Goal: Find contact information: Find contact information

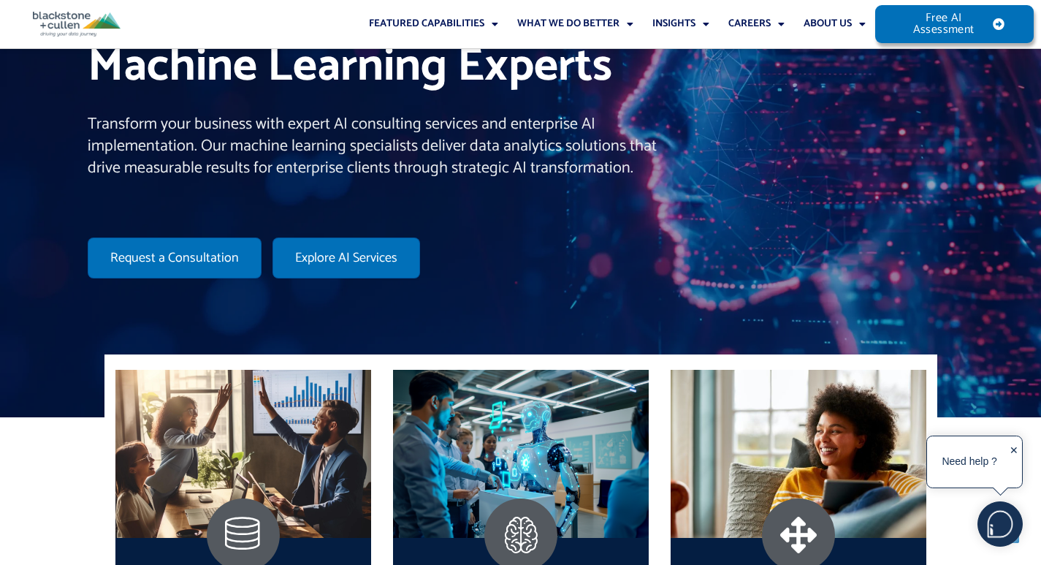
scroll to position [657, 0]
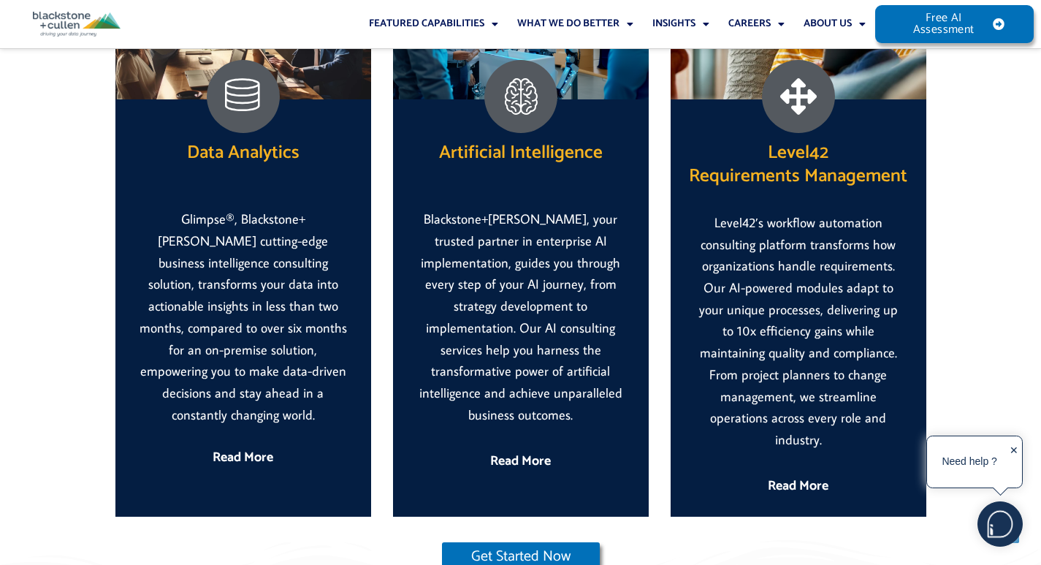
click at [1000, 522] on img at bounding box center [1000, 524] width 44 height 44
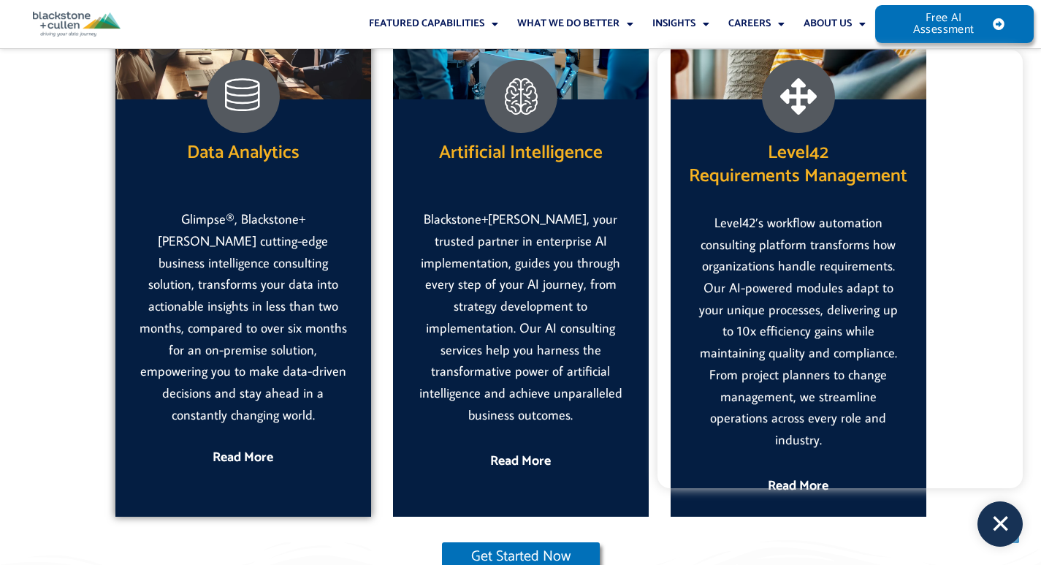
drag, startPoint x: 1, startPoint y: 344, endPoint x: 253, endPoint y: 353, distance: 252.1
click at [70, 345] on div "Data Analytics Glimpse®, Blackstone+Cullen’s cutting-edge business intelligence…" at bounding box center [520, 253] width 1041 height 548
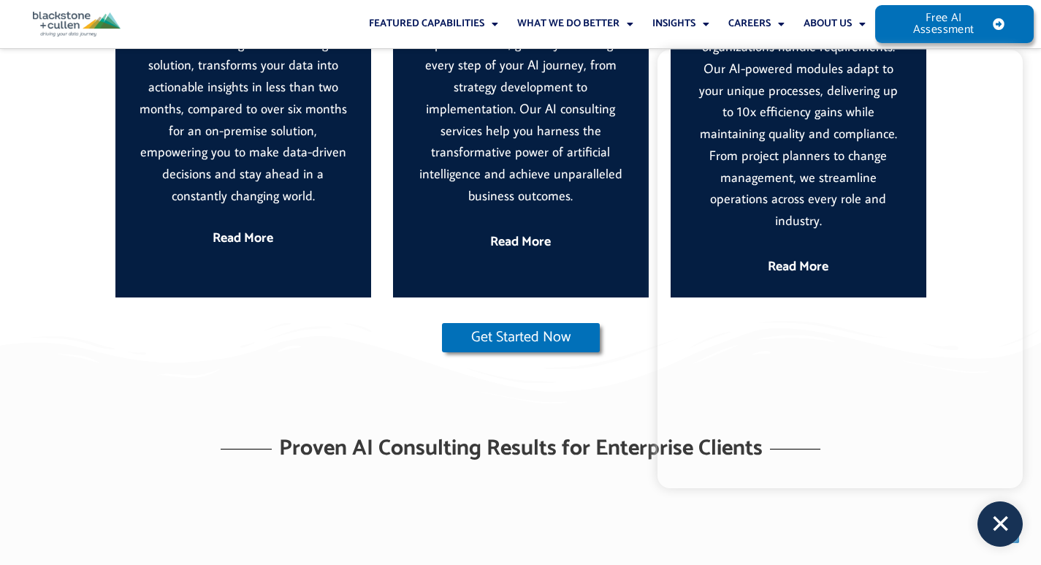
scroll to position [1096, 0]
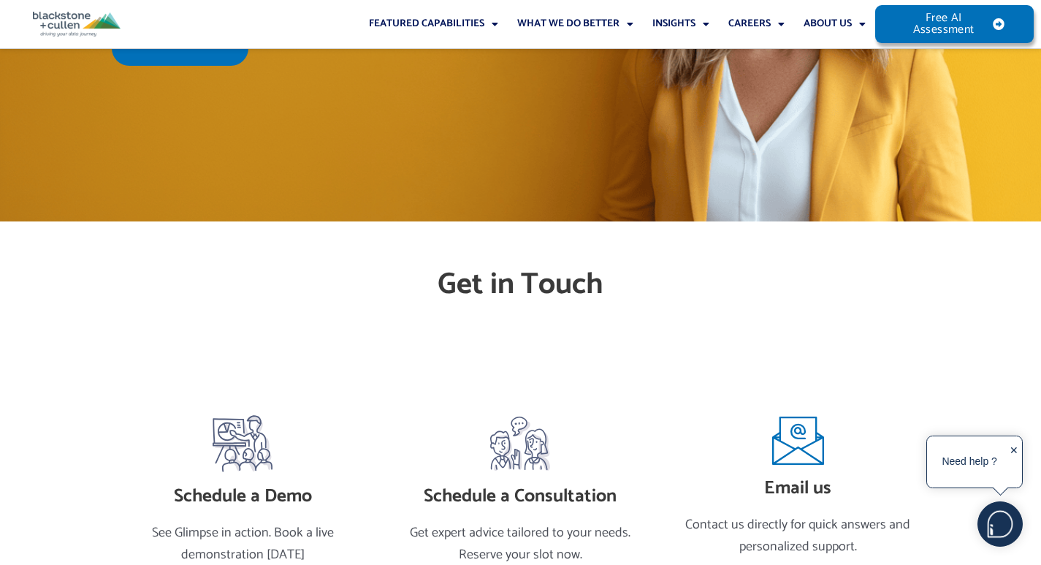
scroll to position [83, 0]
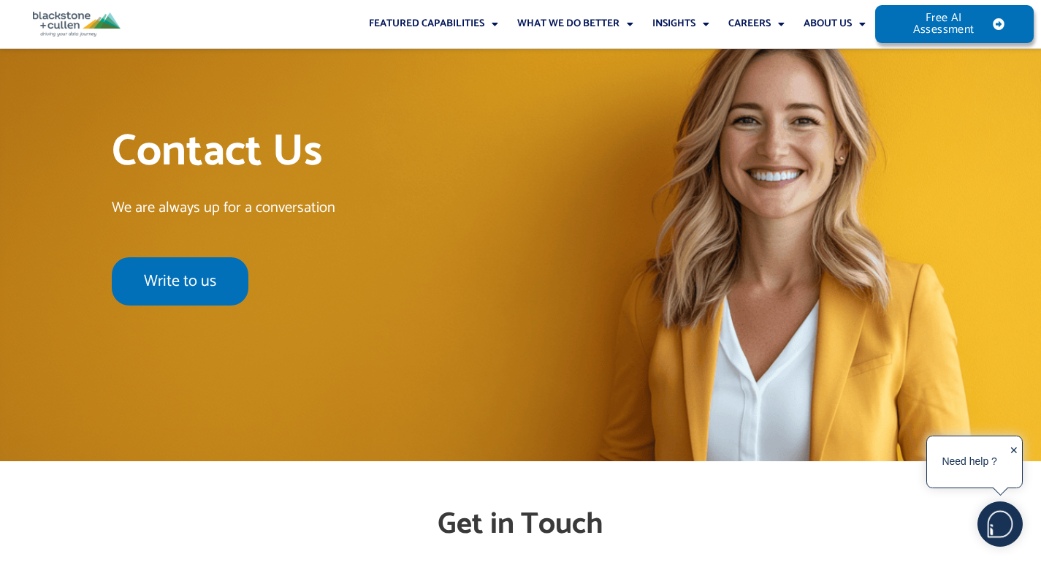
click at [987, 519] on img at bounding box center [1000, 524] width 44 height 44
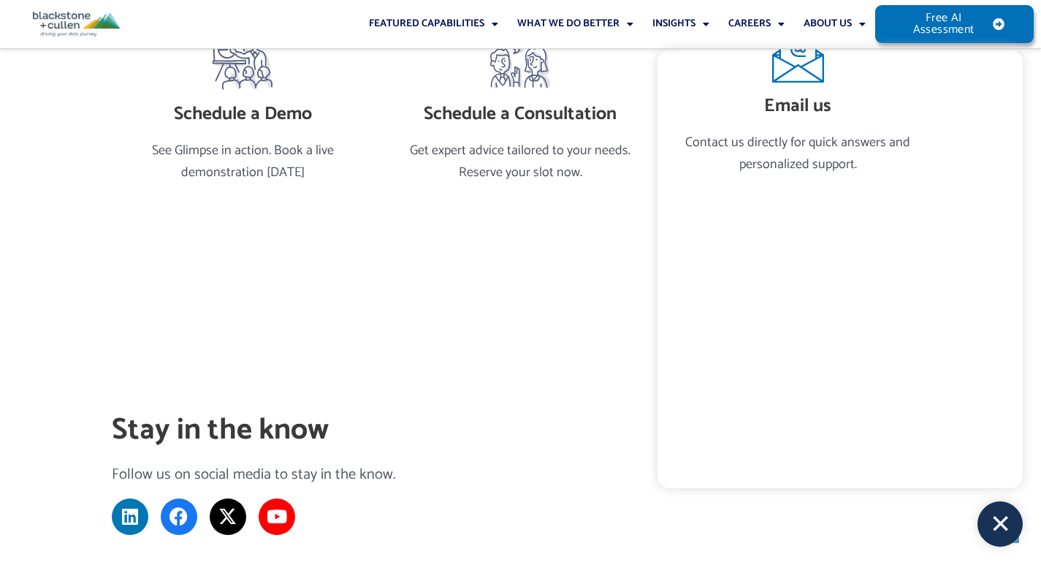
scroll to position [741, 0]
